Goal: Information Seeking & Learning: Learn about a topic

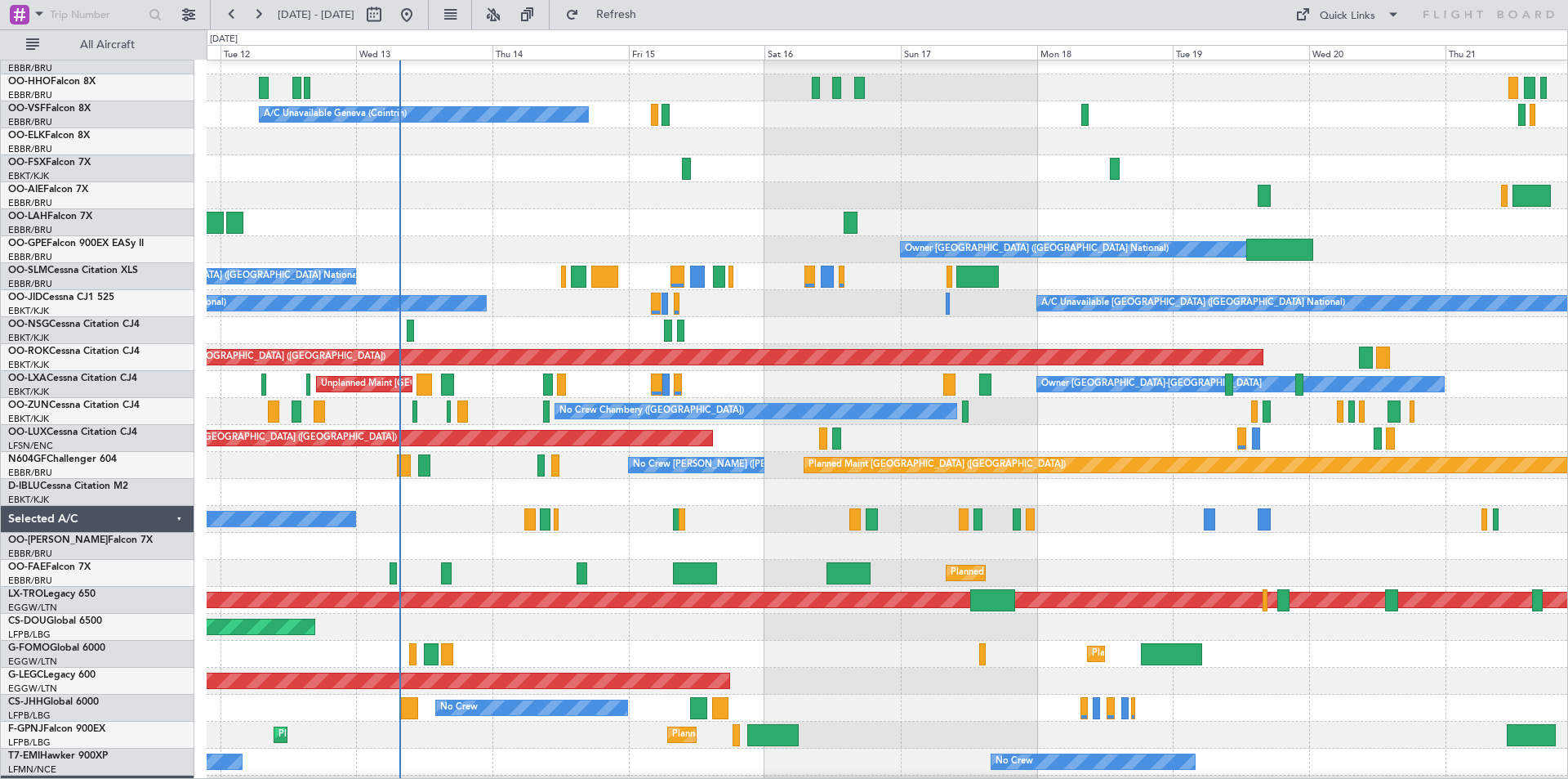
scroll to position [13, 0]
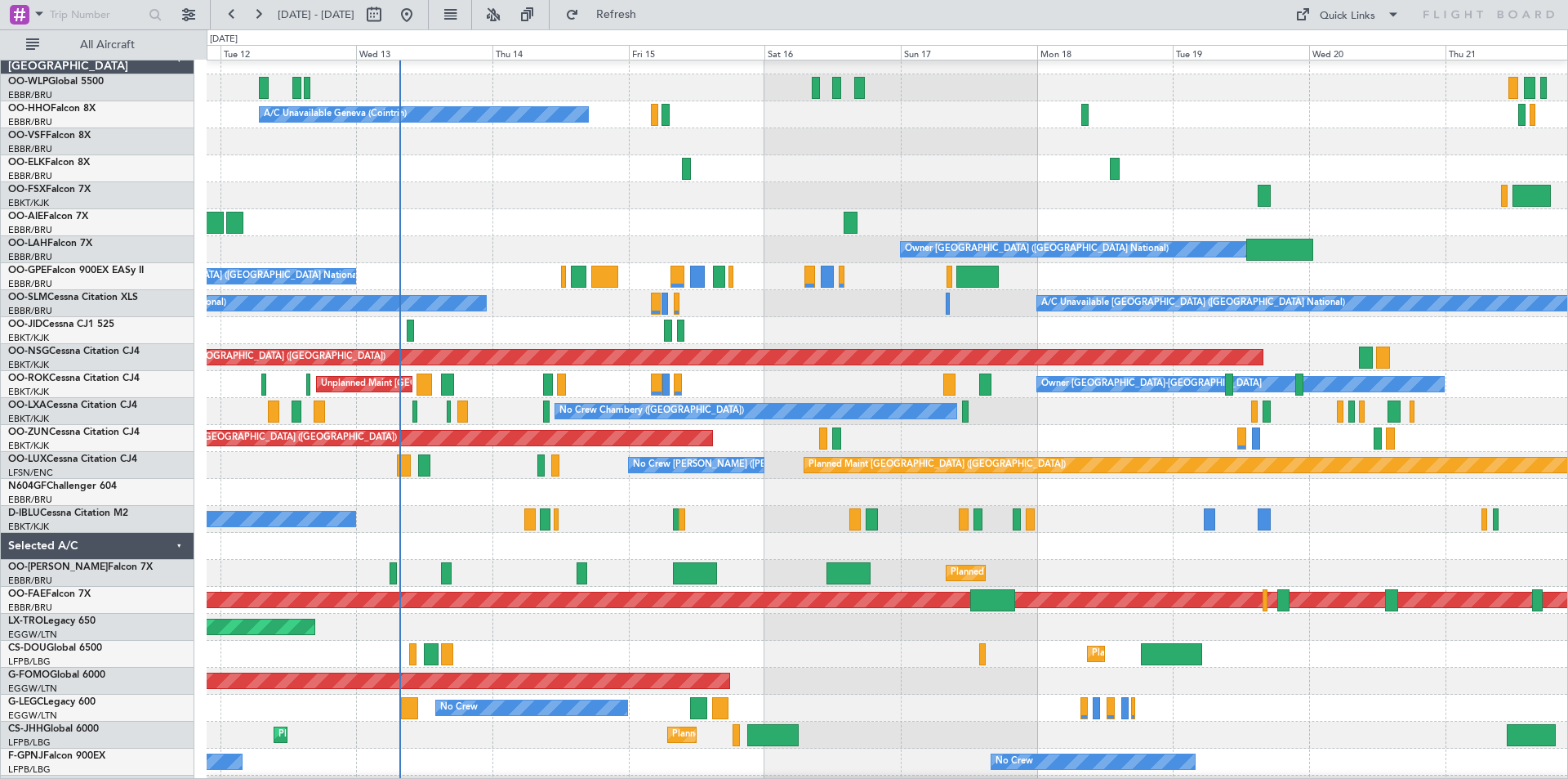
click at [534, 268] on div "No Crew [GEOGRAPHIC_DATA] ([GEOGRAPHIC_DATA] National)" at bounding box center [886, 276] width 1361 height 27
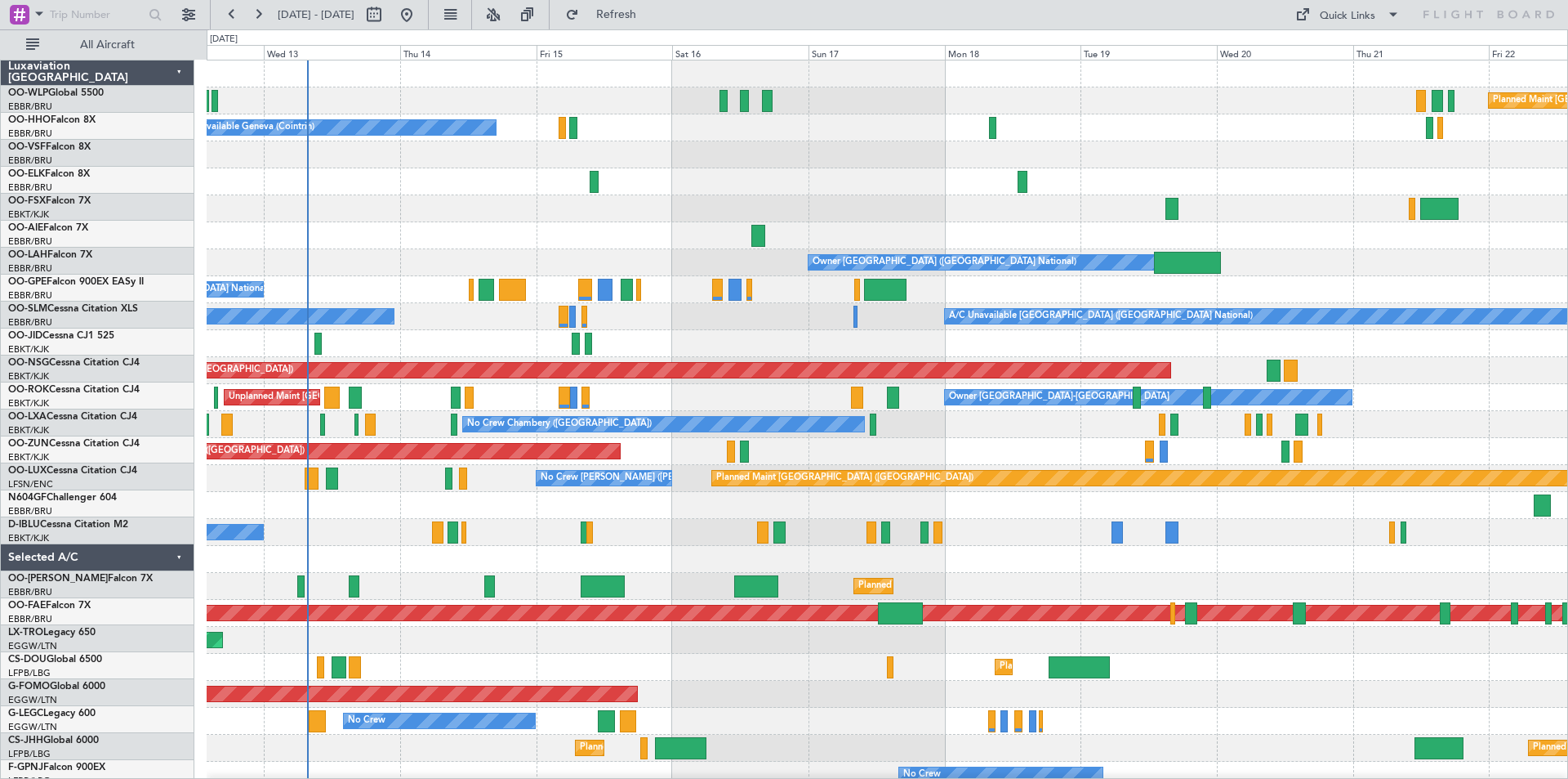
scroll to position [0, 0]
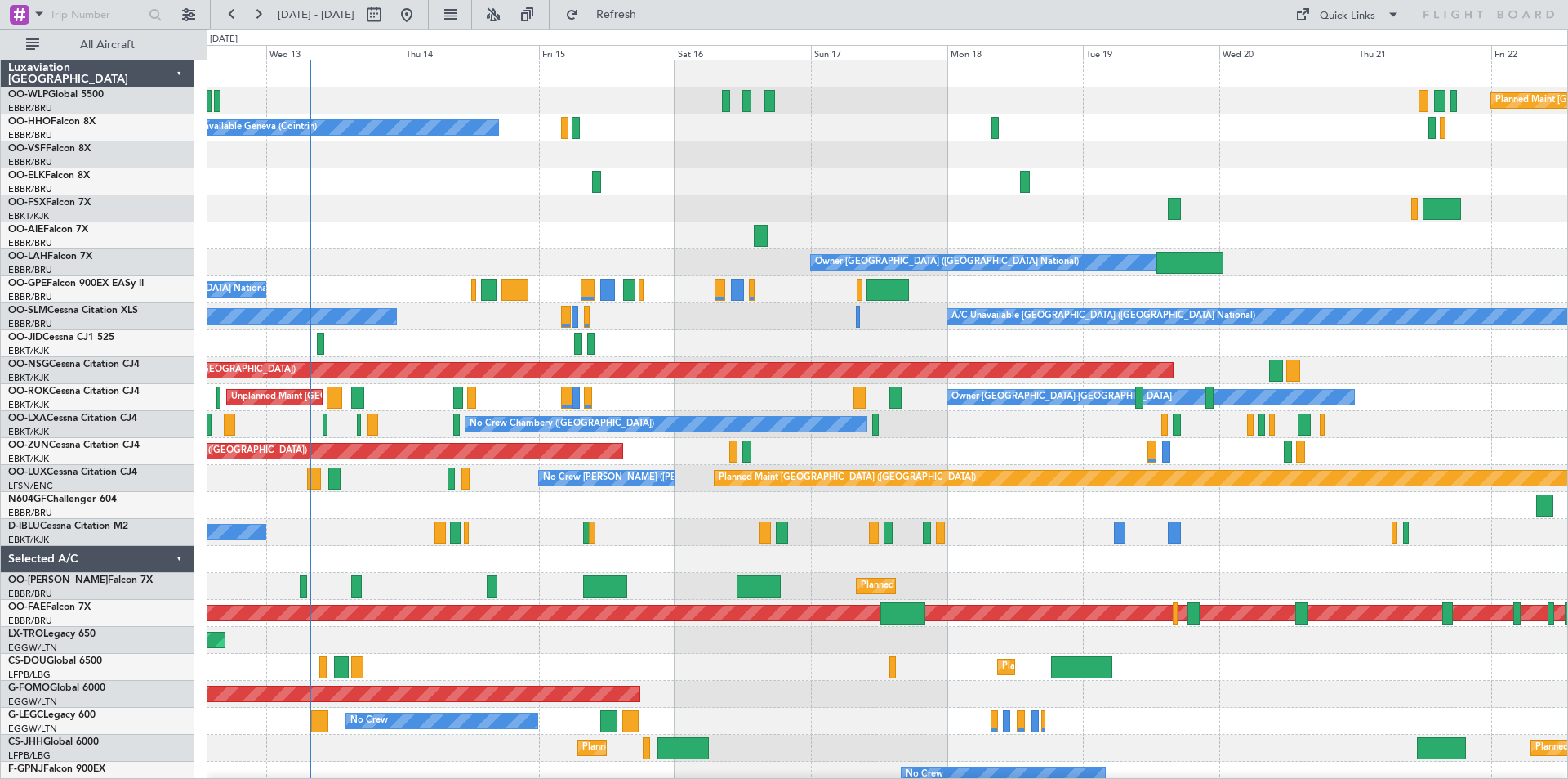
click at [912, 188] on div at bounding box center [886, 182] width 1361 height 27
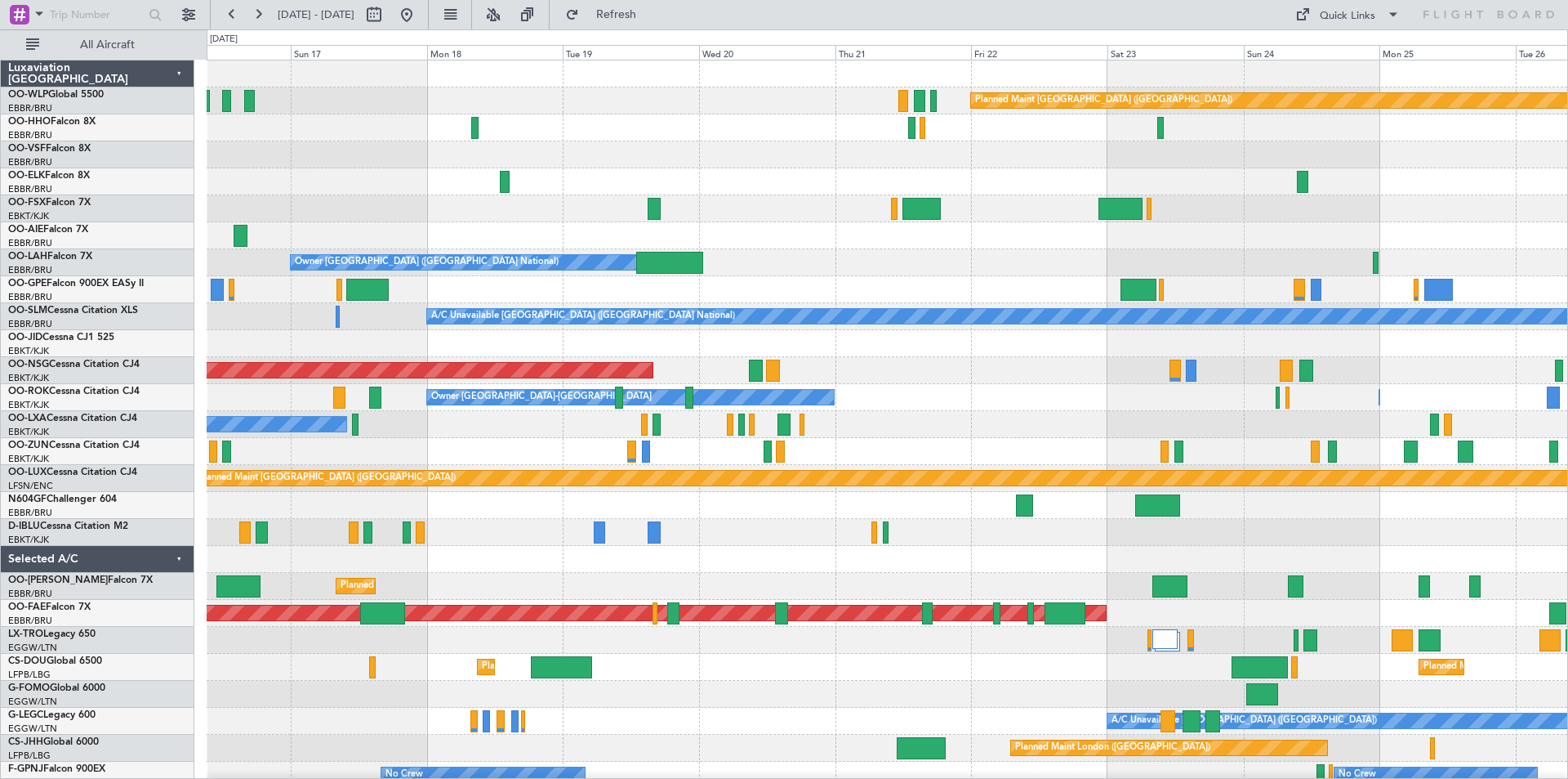
click at [316, 330] on div at bounding box center [886, 344] width 1361 height 27
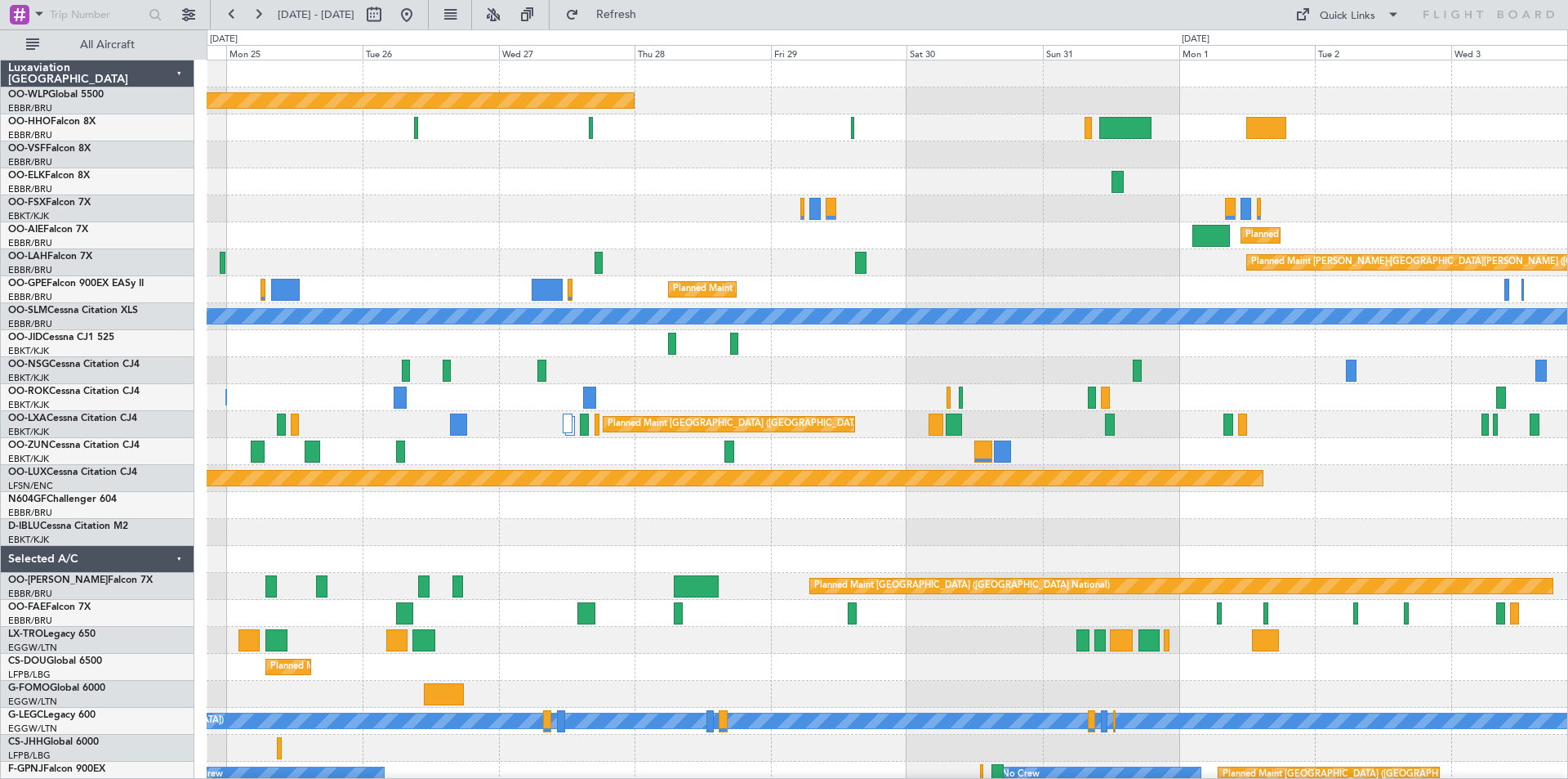
click at [62, 388] on div "Planned Maint Berlin (Brandenburg) Planned Maint London (Farnborough) Planned M…" at bounding box center [784, 404] width 1568 height 749
click at [0, 500] on div "Planned Maint Berlin (Brandenburg) Planned Maint London (Farnborough) Planned M…" at bounding box center [784, 404] width 1568 height 749
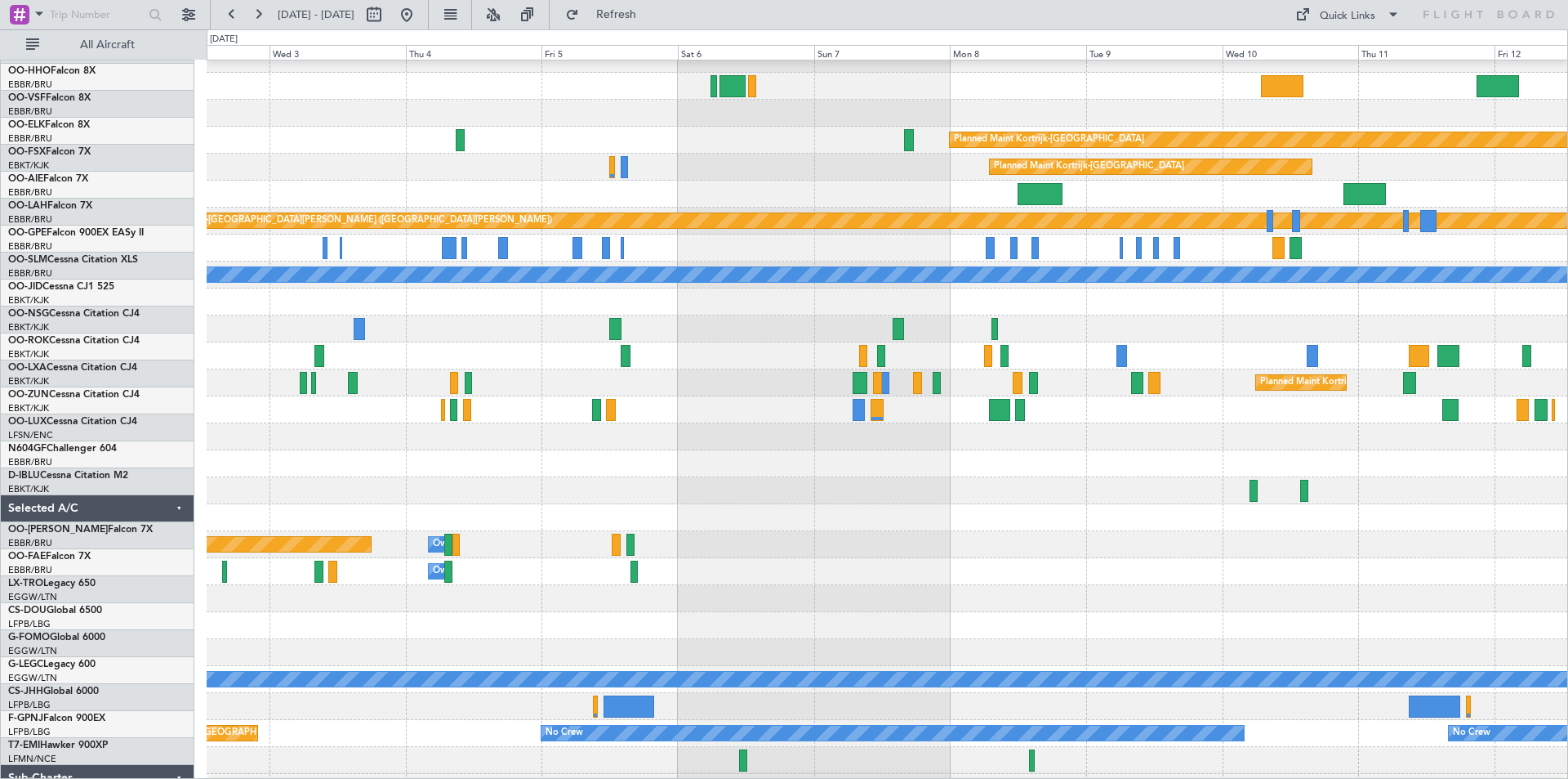
scroll to position [42, 0]
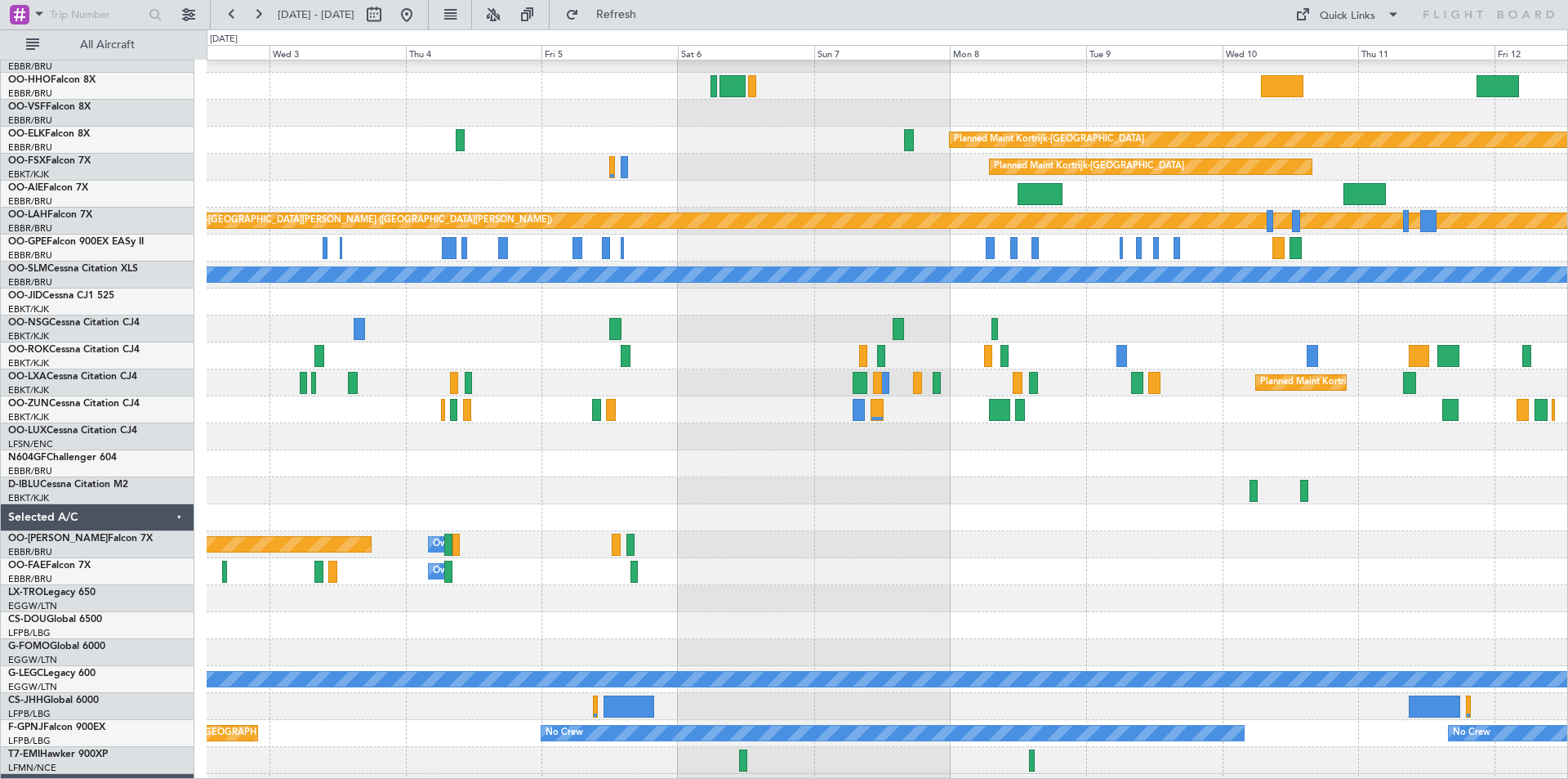
click at [900, 449] on div "Planned Maint Paris (Le Bourget)" at bounding box center [886, 436] width 1361 height 27
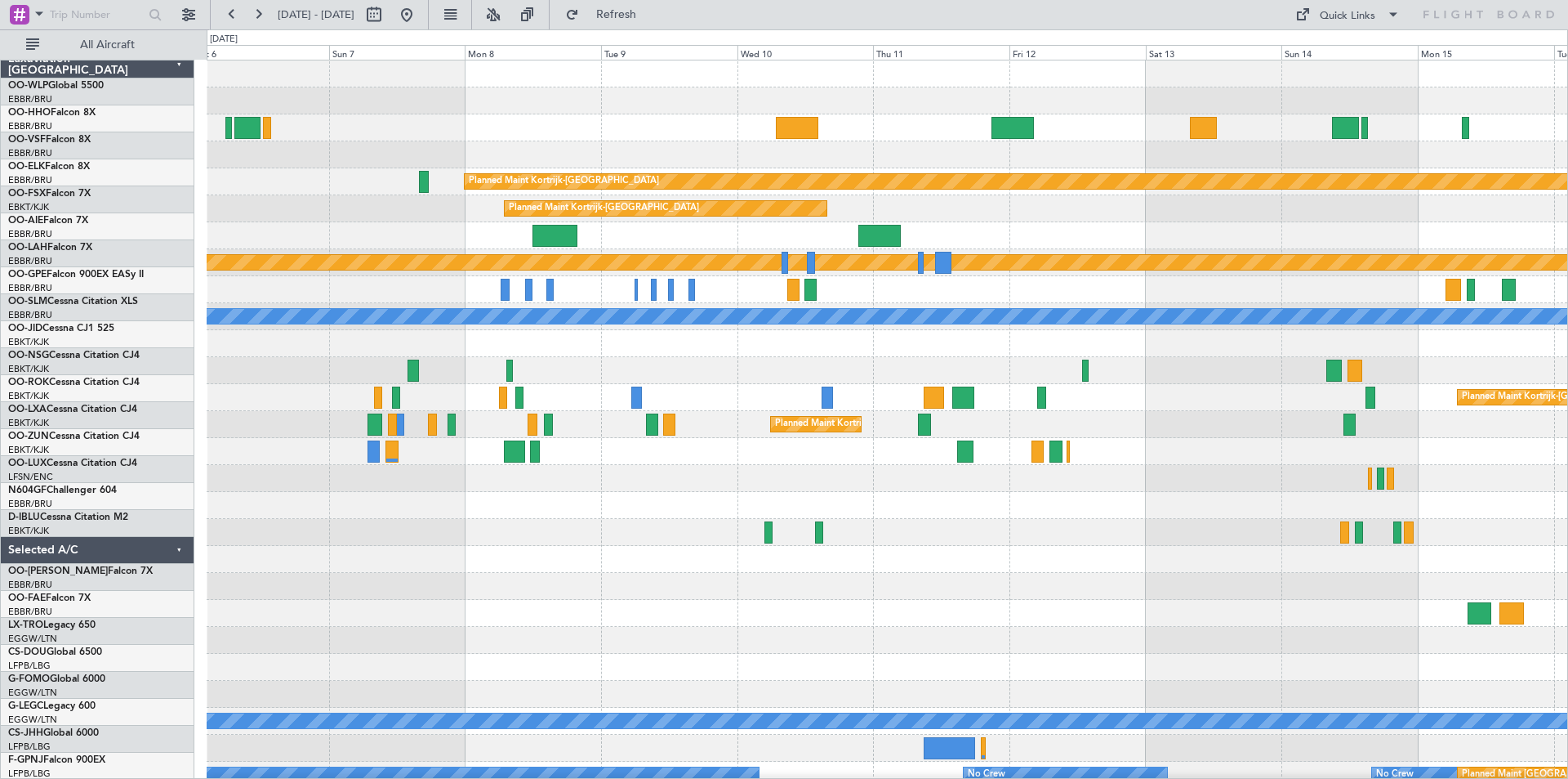
scroll to position [0, 0]
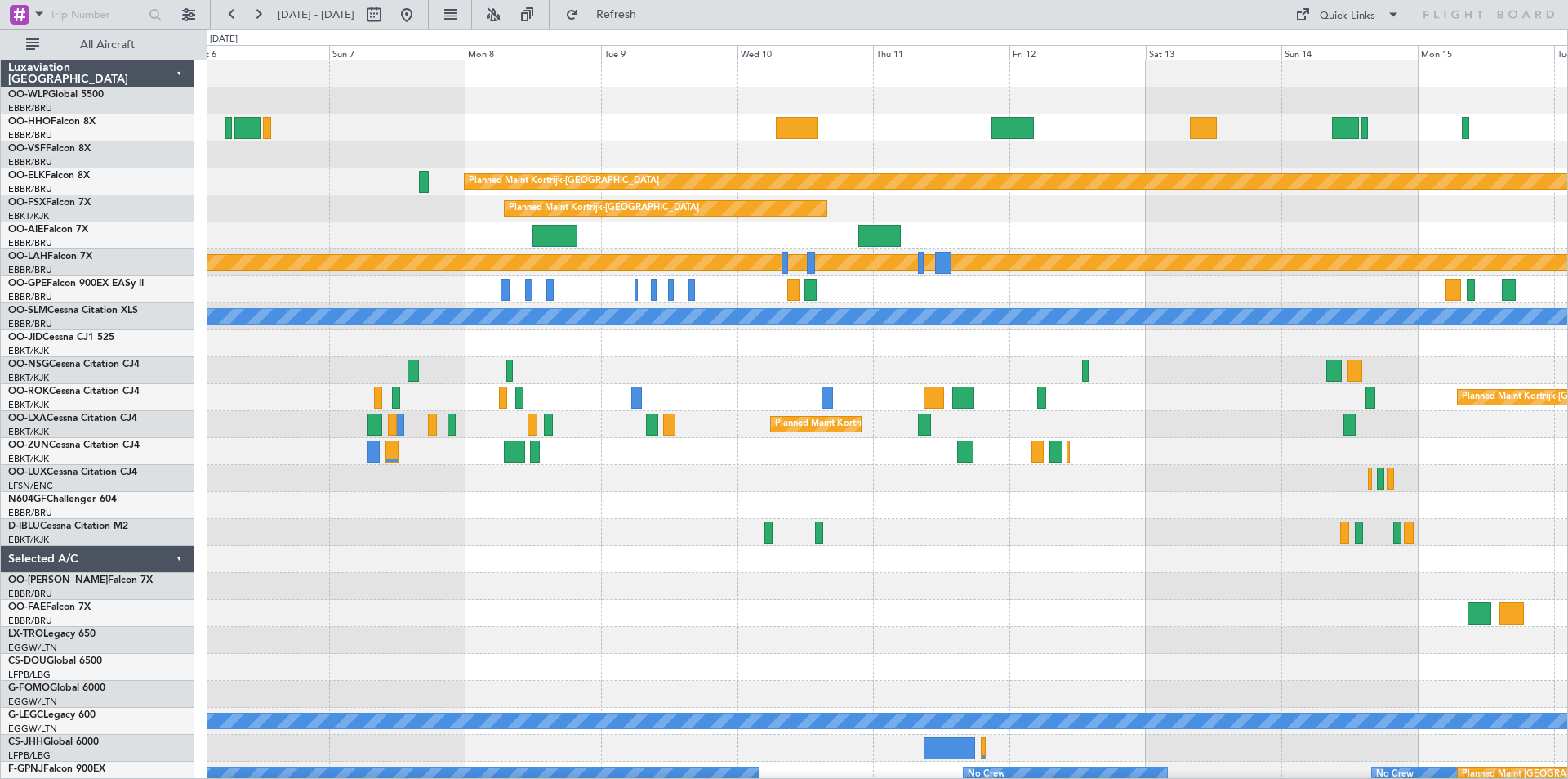
click at [781, 565] on div "Planned Maint Kortrijk-Wevelgem Planned Maint Kortrijk-Wevelgem Planned Maint A…" at bounding box center [886, 437] width 1361 height 755
click at [420, 18] on button at bounding box center [406, 15] width 26 height 26
